Goal: Transaction & Acquisition: Purchase product/service

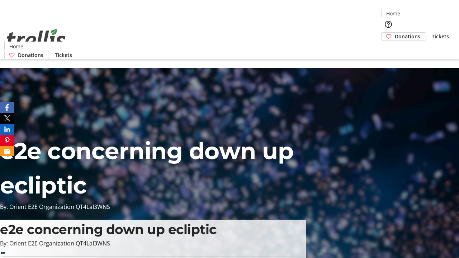
click at [395, 33] on span "Donations" at bounding box center [407, 37] width 25 height 8
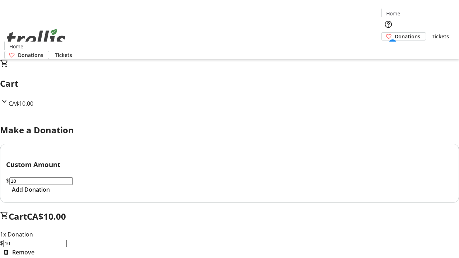
select select "CA"
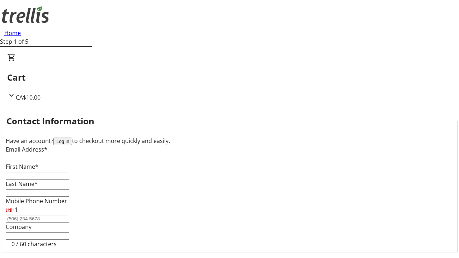
click at [72, 138] on button "Log in" at bounding box center [62, 142] width 19 height 8
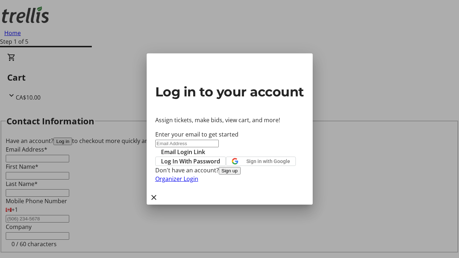
click at [220, 157] on span "Log In With Password" at bounding box center [190, 161] width 59 height 9
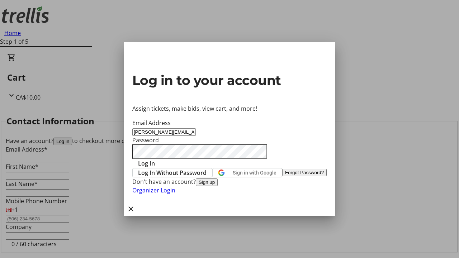
type input "[PERSON_NAME][EMAIL_ADDRESS][DOMAIN_NAME]"
click at [155, 159] on span "Log In" at bounding box center [146, 163] width 17 height 9
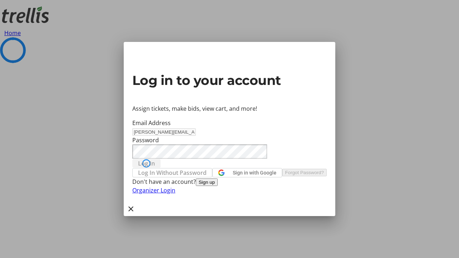
select select "CA"
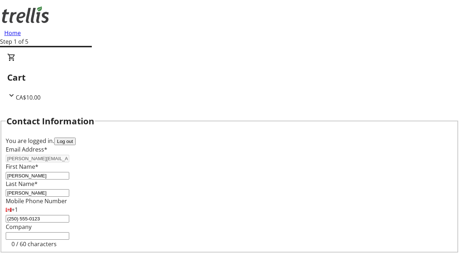
type input "[STREET_ADDRESS][PERSON_NAME]"
type input "Kelowna"
select select "BC"
type input "Kelowna"
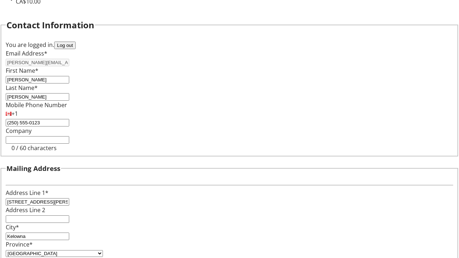
type input "V1Y 0C2"
select select "BC"
select select "CA"
